Goal: Transaction & Acquisition: Purchase product/service

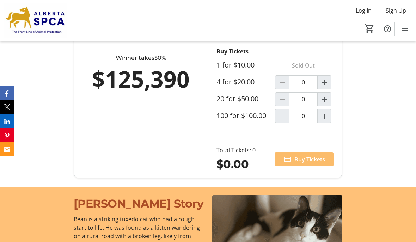
scroll to position [527, 0]
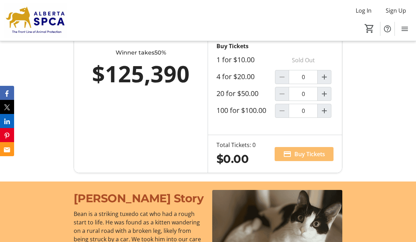
click at [323, 98] on mat-icon "Increment by one" at bounding box center [324, 94] width 8 height 8
type input "1"
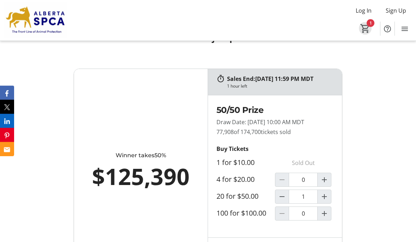
click at [369, 27] on mat-icon "1" at bounding box center [365, 28] width 11 height 11
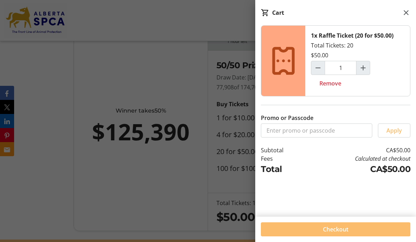
scroll to position [482, 0]
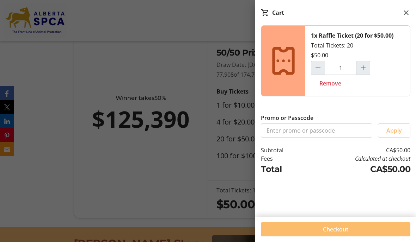
click at [341, 231] on span "Checkout" at bounding box center [335, 230] width 25 height 8
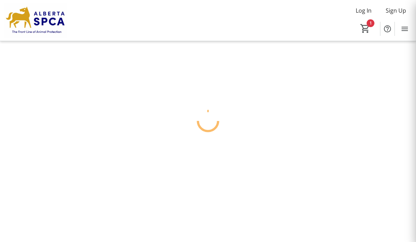
scroll to position [30, 0]
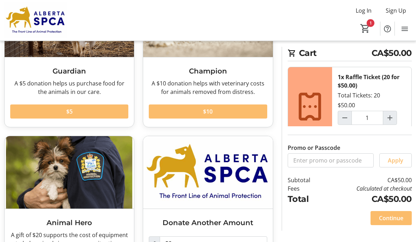
scroll to position [102, 0]
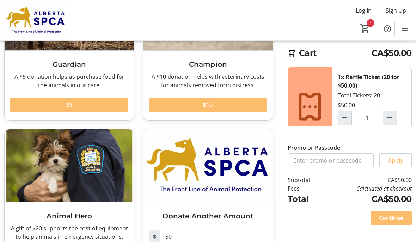
click at [396, 223] on span "Continue" at bounding box center [391, 218] width 24 height 8
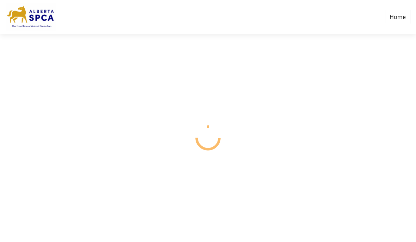
scroll to position [30, 0]
select select "CA"
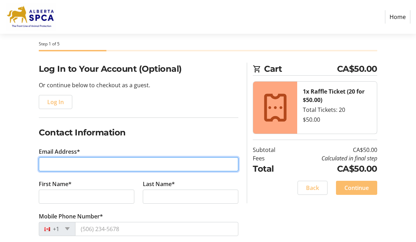
click at [103, 165] on input "Email Address*" at bounding box center [138, 164] width 199 height 14
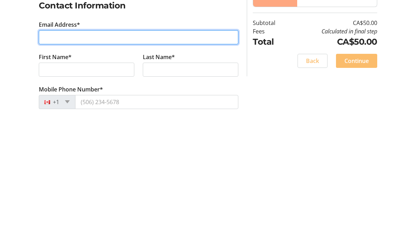
type input "[PERSON_NAME][EMAIL_ADDRESS][DOMAIN_NAME]"
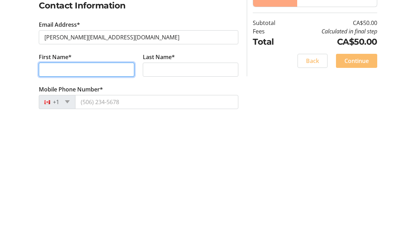
type input "[PERSON_NAME]"
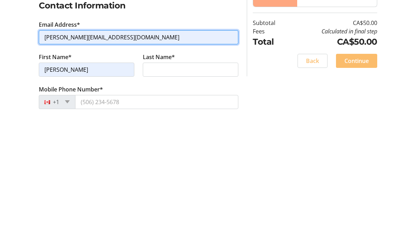
scroll to position [157, 0]
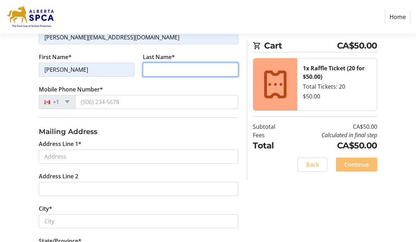
type input "[PERSON_NAME]"
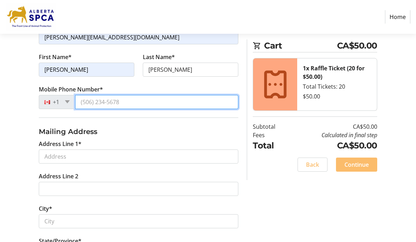
type input "[PHONE_NUMBER]"
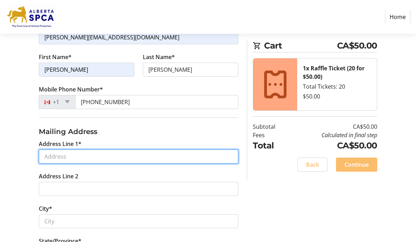
type input "11317 68"
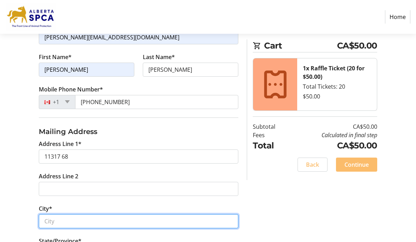
type input "[GEOGRAPHIC_DATA]"
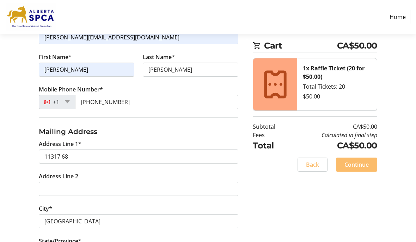
select select "AB"
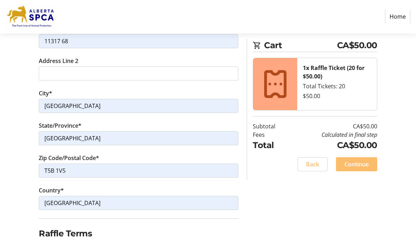
scroll to position [270, 0]
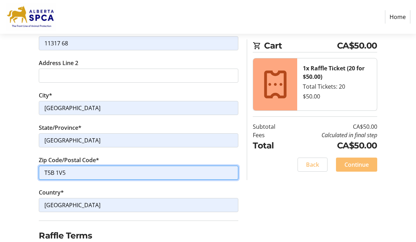
click at [84, 171] on input "T5B 1V5" at bounding box center [138, 173] width 199 height 14
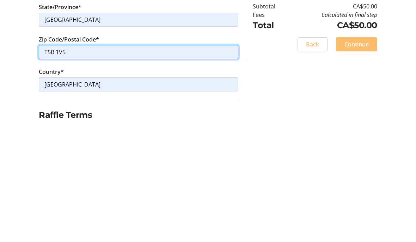
type input "T5B 1N8"
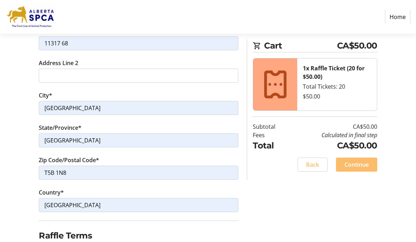
checkbox input "true"
click at [360, 166] on span "Continue" at bounding box center [356, 165] width 24 height 8
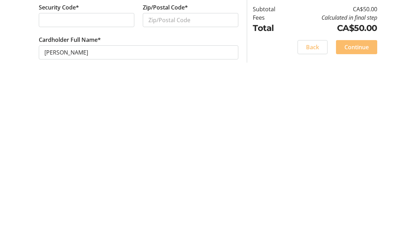
scroll to position [30, 0]
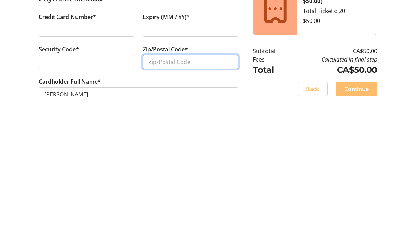
click at [176, 179] on input "Zip/Postal Code*" at bounding box center [190, 186] width 95 height 14
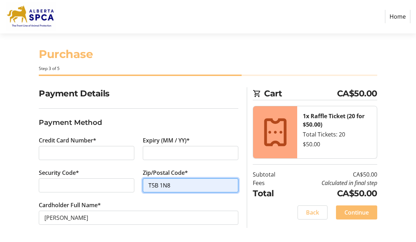
click at [198, 179] on input "T5B 1N8" at bounding box center [190, 186] width 95 height 14
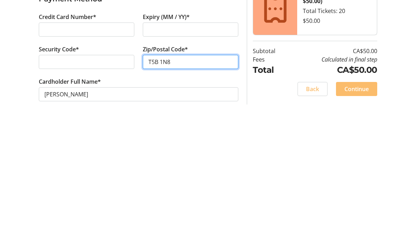
type input "T5B 1N8"
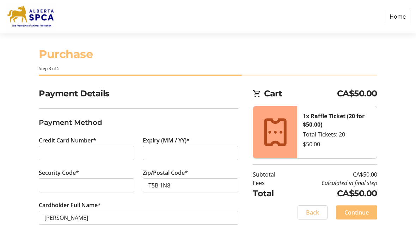
click at [360, 209] on span "Continue" at bounding box center [356, 213] width 24 height 8
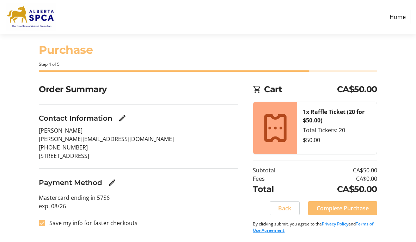
click at [347, 204] on span "Complete Purchase" at bounding box center [342, 208] width 52 height 8
